Goal: Navigation & Orientation: Go to known website

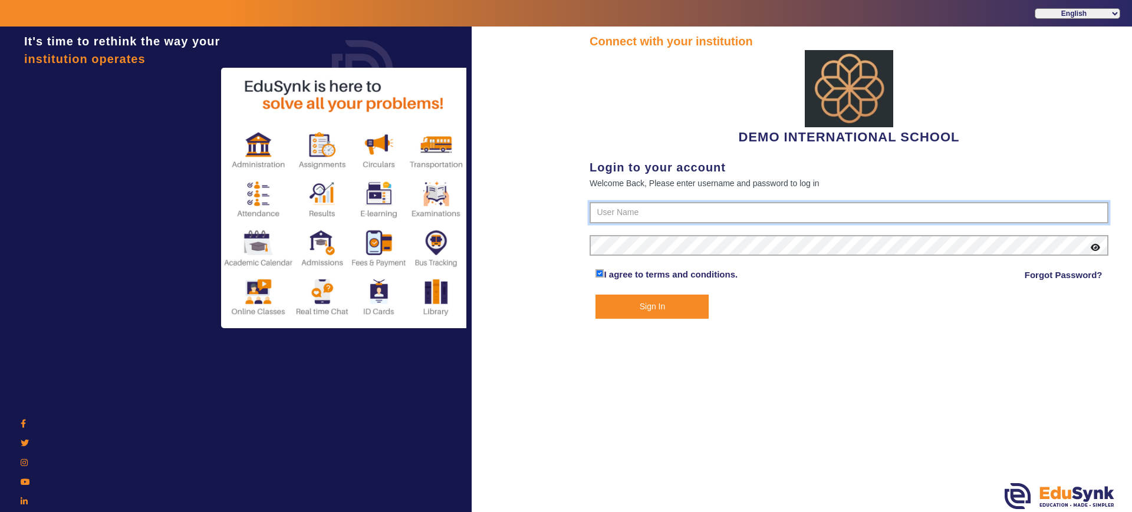
type input "2143224344"
click at [670, 301] on button "Sign In" at bounding box center [651, 307] width 113 height 24
